Goal: Information Seeking & Learning: Find specific fact

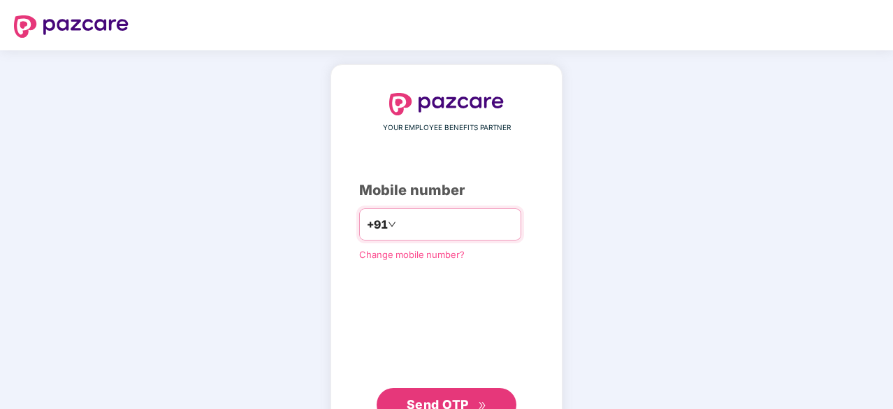
click at [451, 226] on input "number" at bounding box center [456, 224] width 115 height 22
type input "**********"
click at [478, 398] on span "Send OTP" at bounding box center [447, 405] width 80 height 20
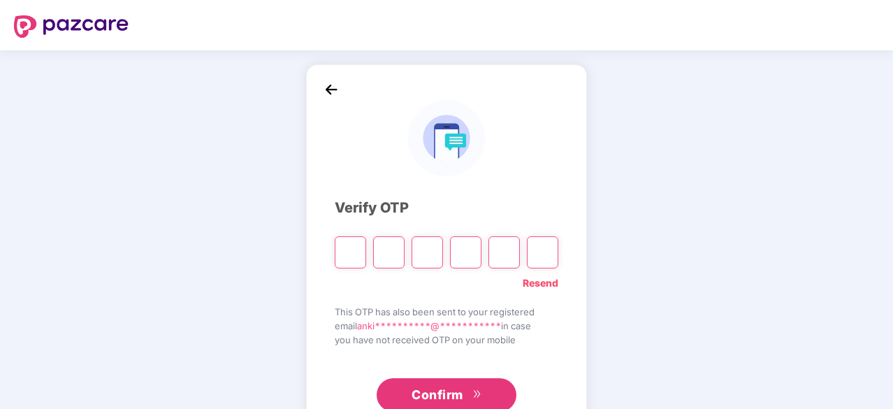
paste input "*"
type input "*"
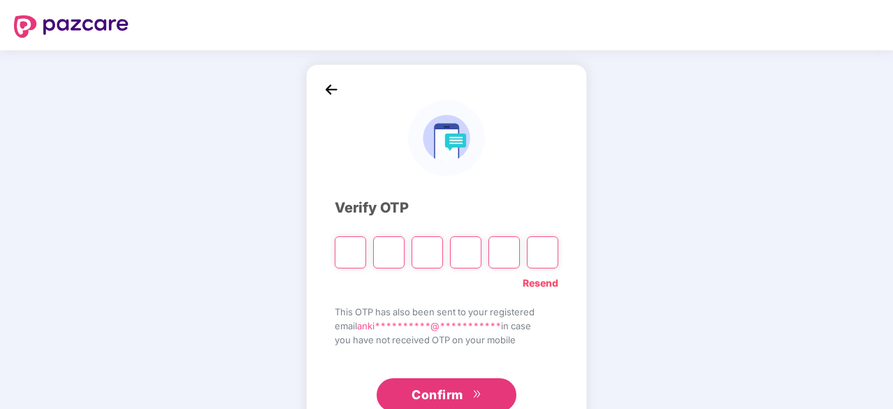
type input "*"
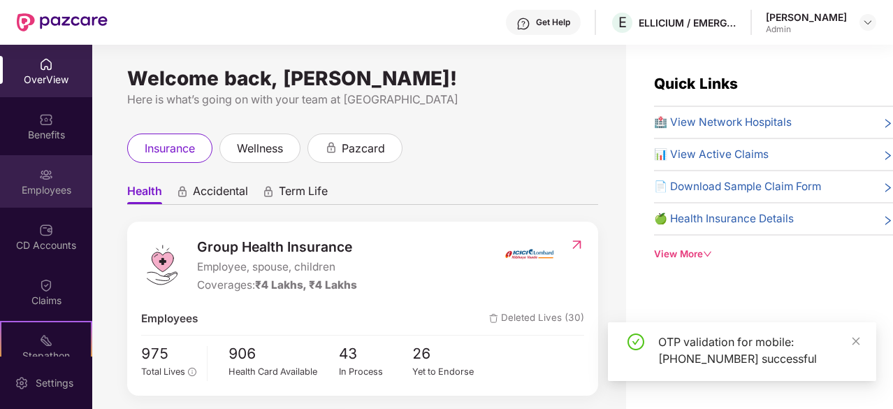
click at [36, 183] on div "Employees" at bounding box center [46, 190] width 92 height 14
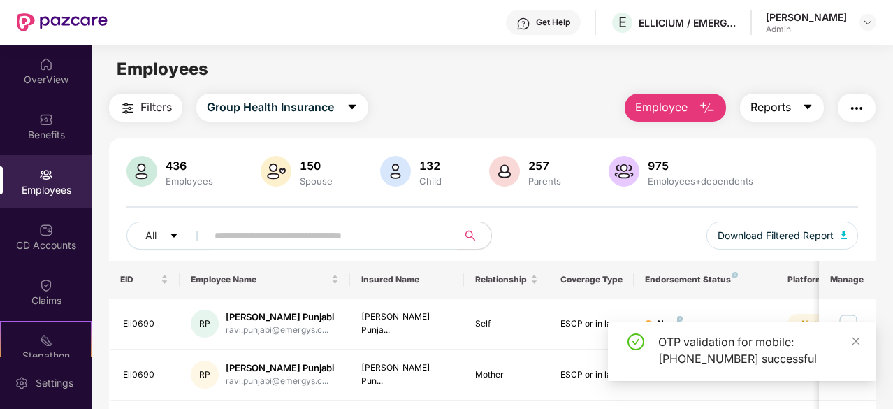
click at [769, 116] on button "Reports" at bounding box center [782, 108] width 84 height 28
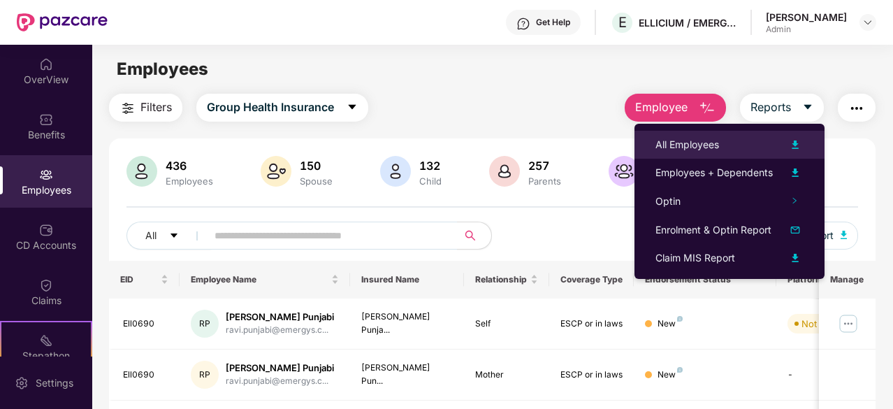
click at [760, 140] on div "All Employees" at bounding box center [729, 144] width 148 height 17
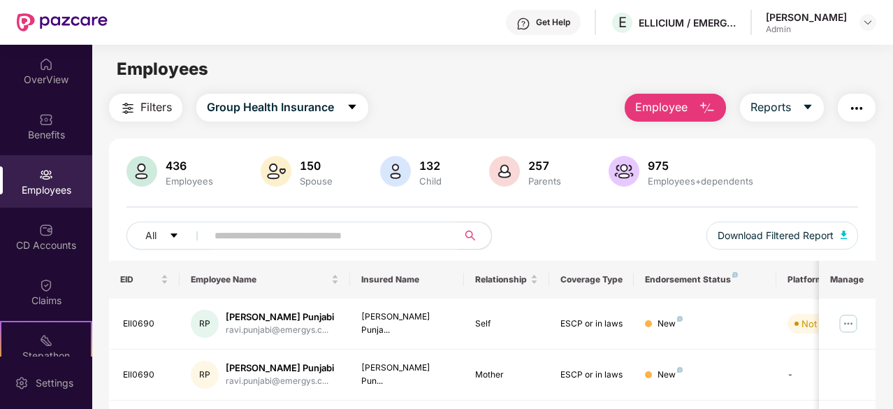
click at [299, 230] on input "text" at bounding box center [327, 235] width 224 height 21
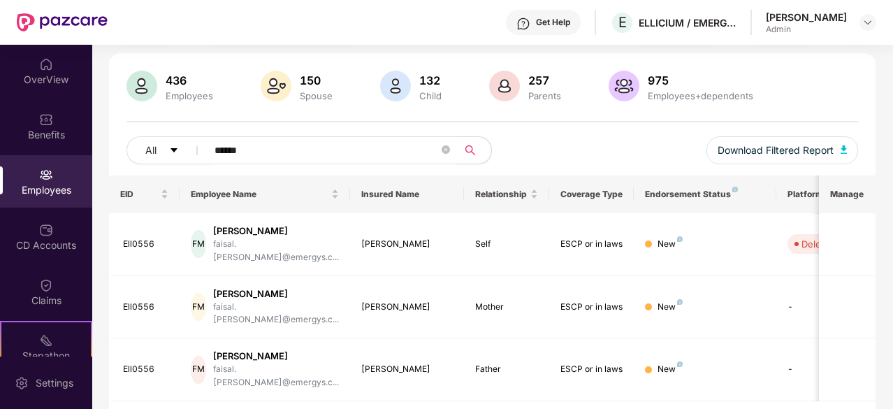
scroll to position [91, 0]
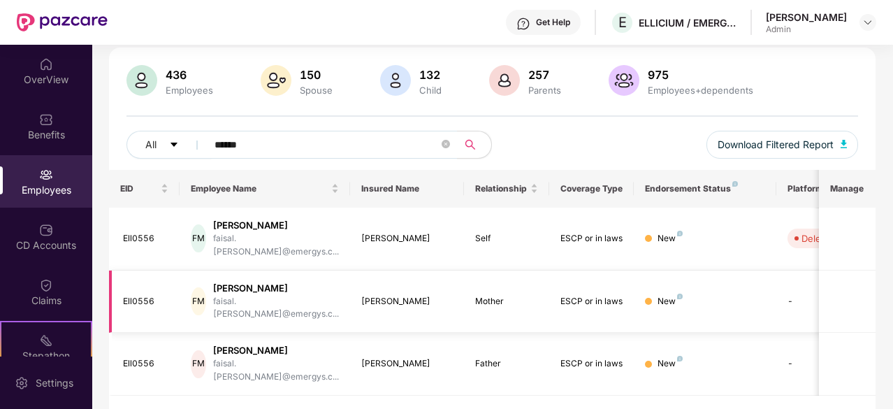
drag, startPoint x: 446, startPoint y: 282, endPoint x: 365, endPoint y: 283, distance: 81.1
click at [365, 295] on div "[PERSON_NAME]" at bounding box center [407, 301] width 92 height 13
copy div "[PERSON_NAME]"
drag, startPoint x: 426, startPoint y: 331, endPoint x: 360, endPoint y: 330, distance: 66.4
click at [360, 333] on td "[PERSON_NAME]" at bounding box center [407, 364] width 114 height 63
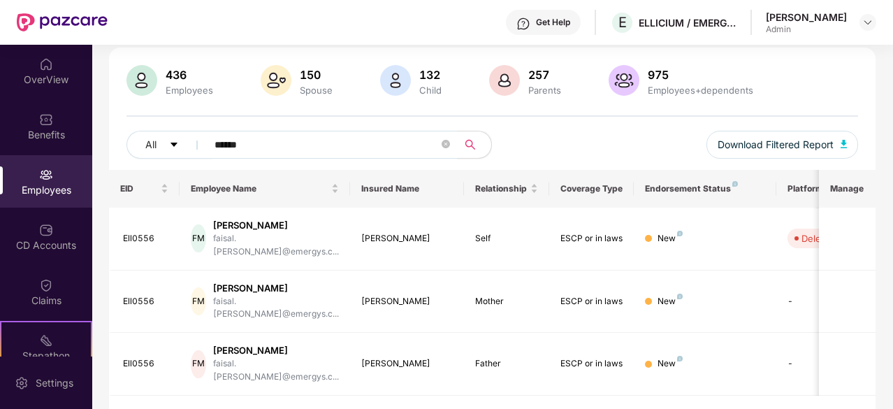
copy div "[PERSON_NAME]"
click at [258, 143] on input "******" at bounding box center [327, 144] width 224 height 21
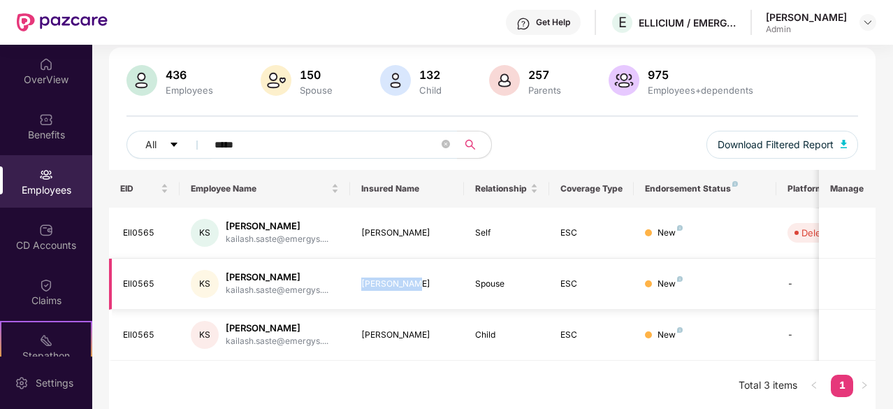
drag, startPoint x: 389, startPoint y: 285, endPoint x: 363, endPoint y: 282, distance: 26.0
click at [363, 282] on div "[PERSON_NAME]" at bounding box center [407, 283] width 92 height 13
copy div "[PERSON_NAME]"
click at [485, 328] on div "Child" at bounding box center [506, 334] width 63 height 13
drag, startPoint x: 281, startPoint y: 146, endPoint x: 116, endPoint y: 146, distance: 164.9
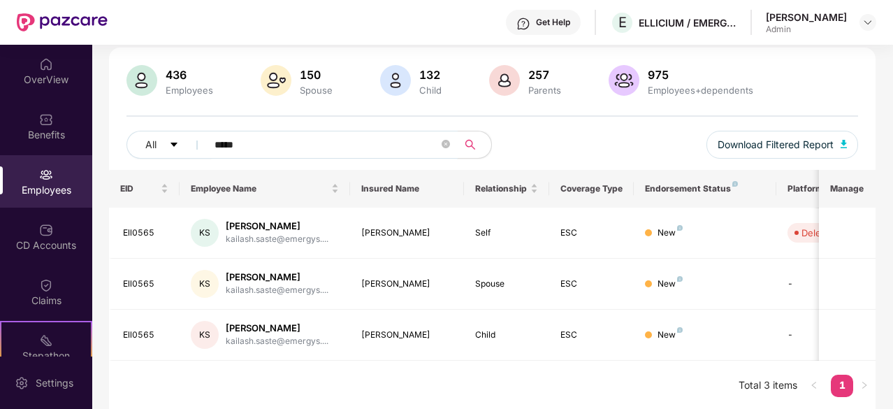
click at [116, 146] on div "436 Employees 150 Spouse 132 Child 257 Parents 975 Employees+dependents All ***…" at bounding box center [492, 117] width 767 height 105
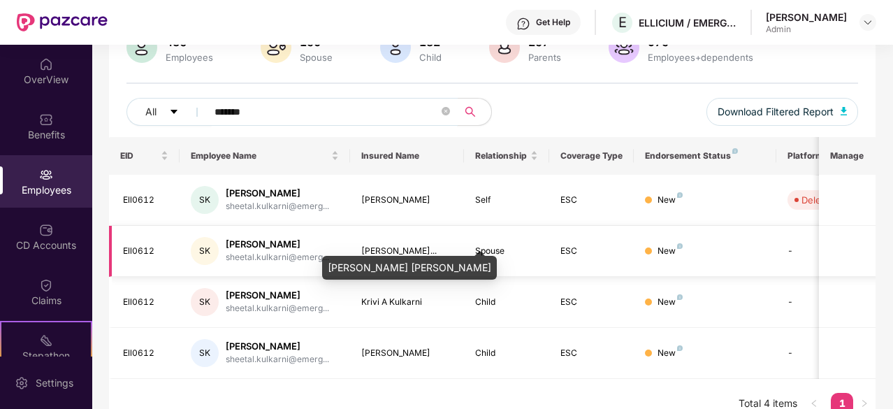
scroll to position [142, 0]
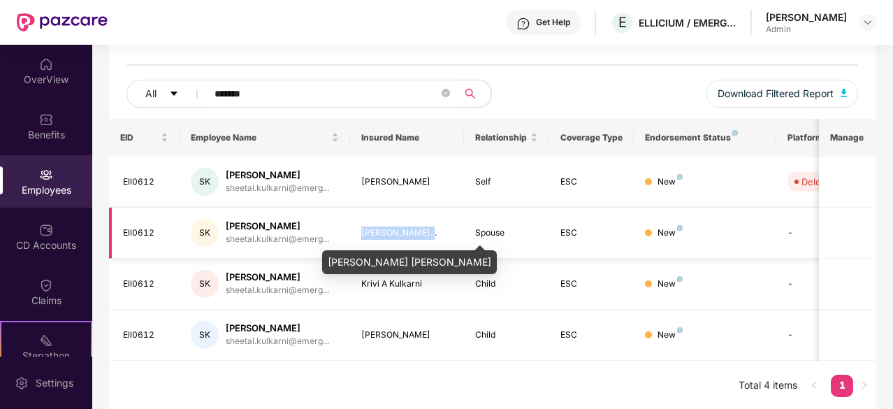
drag, startPoint x: 362, startPoint y: 231, endPoint x: 428, endPoint y: 232, distance: 66.4
click at [428, 232] on div "[PERSON_NAME]..." at bounding box center [407, 232] width 92 height 13
copy div "[PERSON_NAME]"
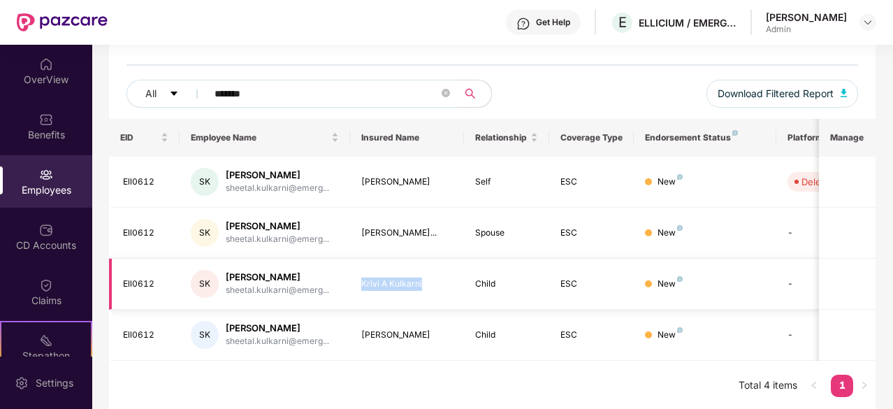
drag, startPoint x: 360, startPoint y: 281, endPoint x: 423, endPoint y: 282, distance: 63.6
click at [423, 282] on td "Krivi A Kulkarni" at bounding box center [407, 284] width 114 height 51
copy div "Krivi A Kulkarni"
drag, startPoint x: 358, startPoint y: 335, endPoint x: 421, endPoint y: 335, distance: 63.6
click at [421, 335] on td "[PERSON_NAME]" at bounding box center [407, 335] width 114 height 51
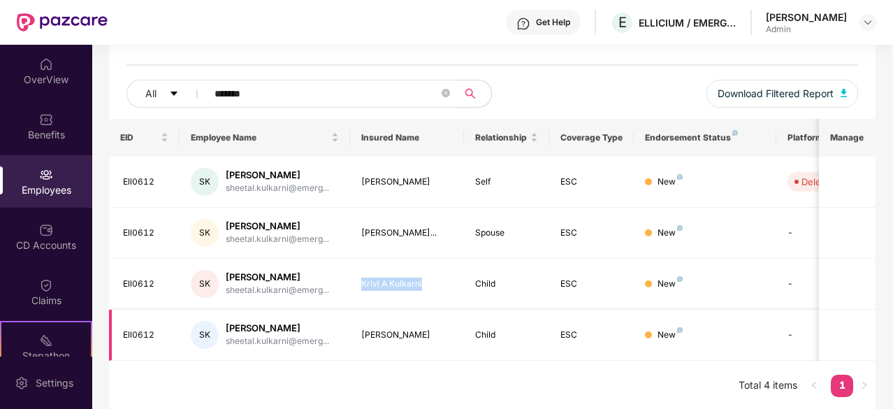
copy div "[PERSON_NAME]"
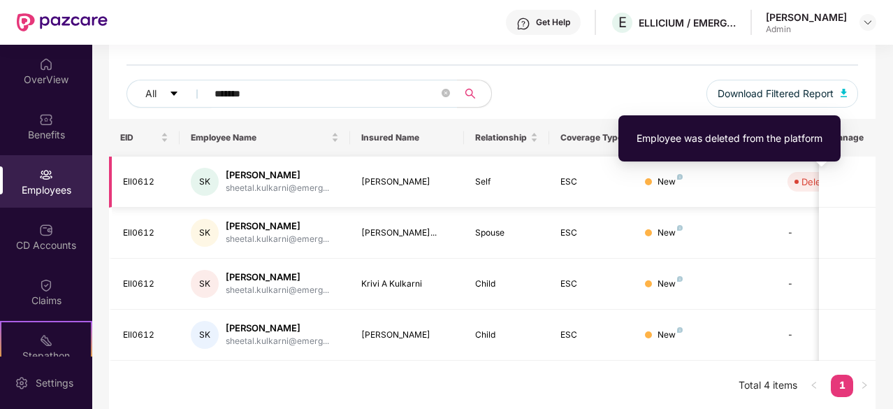
click at [807, 183] on div "Deleted" at bounding box center [818, 182] width 34 height 14
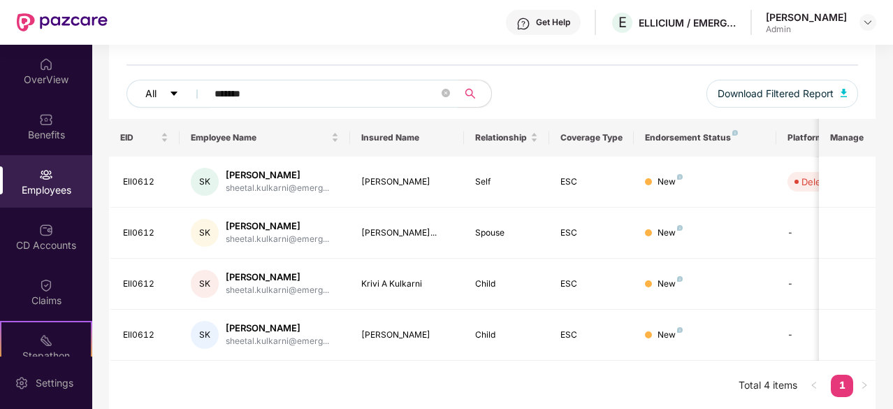
drag, startPoint x: 266, startPoint y: 92, endPoint x: 177, endPoint y: 94, distance: 88.1
click at [177, 94] on div "All *******" at bounding box center [309, 94] width 366 height 28
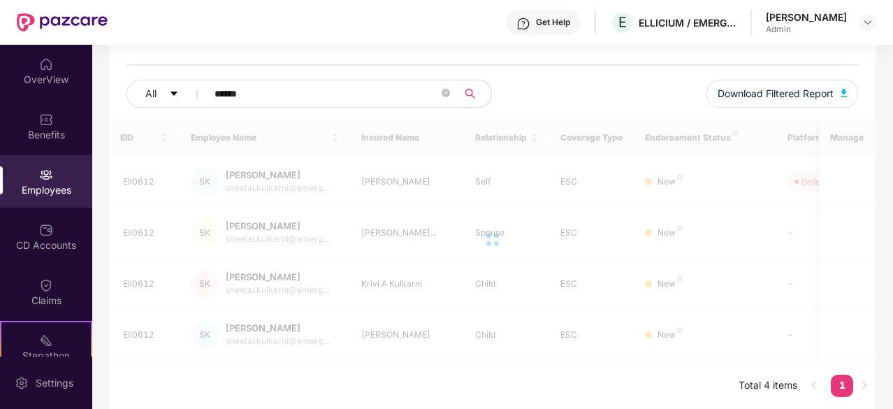
scroll to position [45, 0]
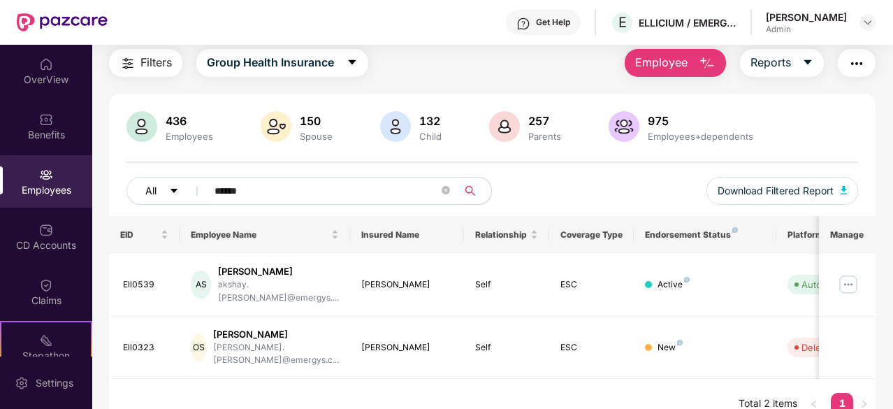
drag, startPoint x: 270, startPoint y: 187, endPoint x: 181, endPoint y: 186, distance: 88.7
click at [181, 186] on div "All ******" at bounding box center [309, 191] width 366 height 28
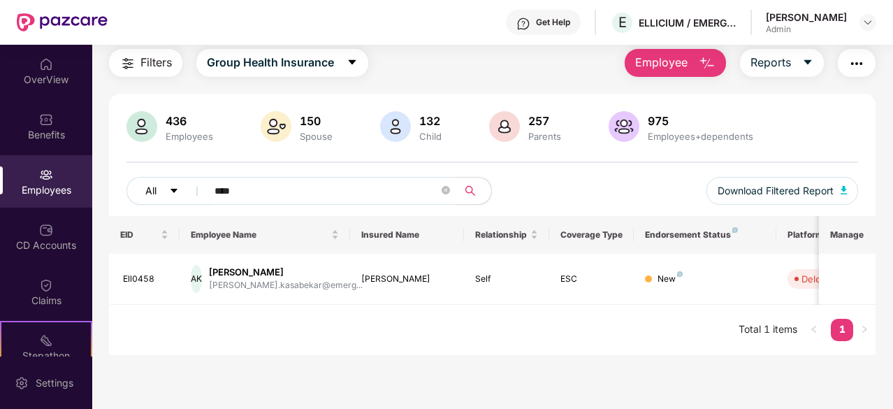
drag, startPoint x: 238, startPoint y: 187, endPoint x: 176, endPoint y: 191, distance: 61.6
click at [176, 191] on div "All ****" at bounding box center [309, 191] width 366 height 28
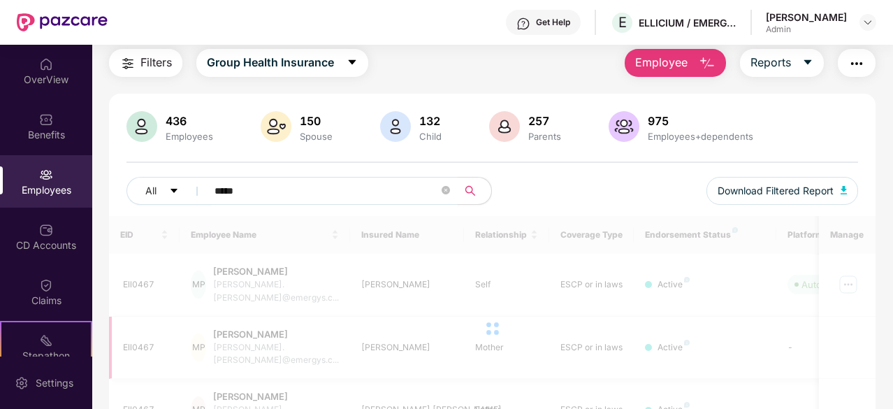
scroll to position [91, 0]
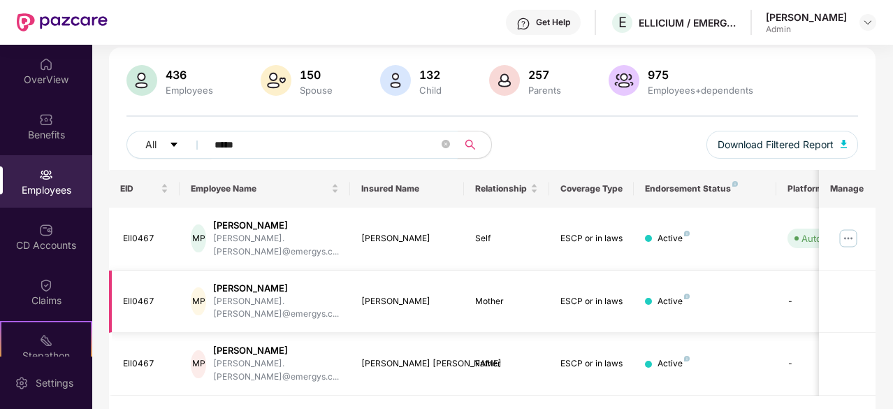
type input "*****"
drag, startPoint x: 361, startPoint y: 282, endPoint x: 455, endPoint y: 282, distance: 93.6
click at [455, 282] on td "[PERSON_NAME]" at bounding box center [407, 301] width 114 height 63
copy div "[PERSON_NAME]"
drag, startPoint x: 358, startPoint y: 335, endPoint x: 453, endPoint y: 335, distance: 95.0
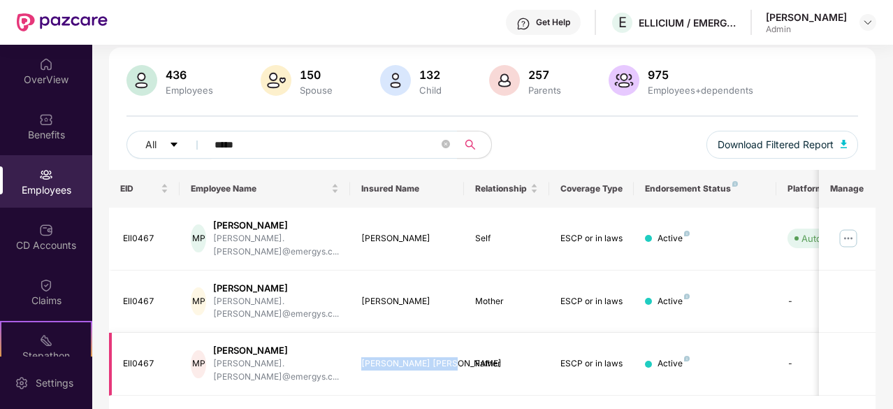
click at [453, 335] on td "[PERSON_NAME] [PERSON_NAME]" at bounding box center [407, 364] width 114 height 63
copy div "[PERSON_NAME] [PERSON_NAME]"
